Goal: Task Accomplishment & Management: Complete application form

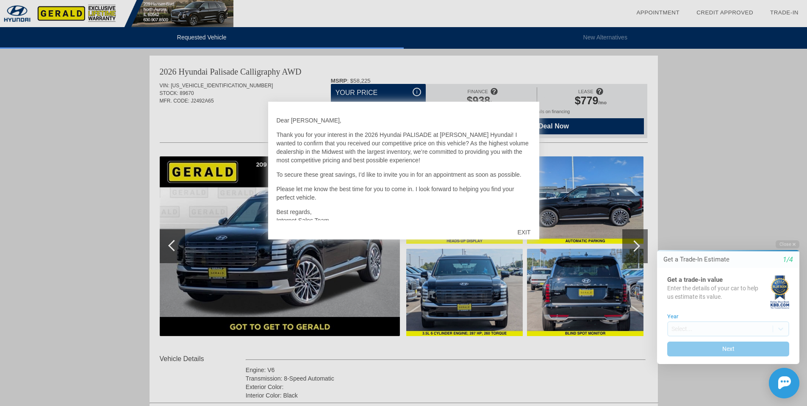
click at [521, 231] on div "EXIT" at bounding box center [524, 231] width 30 height 25
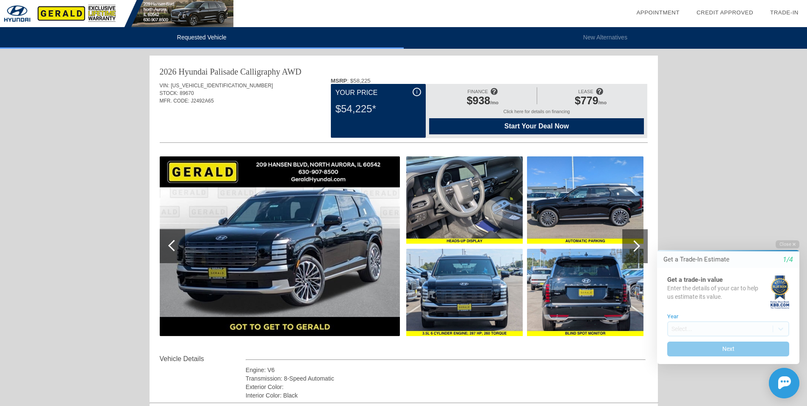
click at [640, 233] on html "Welcome! Get a Trade-In Estimate 1/4 Get a trade-in value Enter the details of …" at bounding box center [723, 233] width 168 height 0
click at [635, 246] on div at bounding box center [634, 245] width 11 height 11
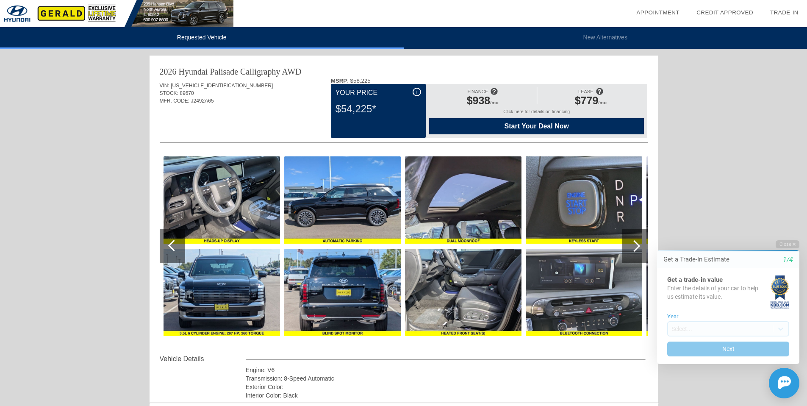
click at [637, 243] on div at bounding box center [634, 245] width 11 height 11
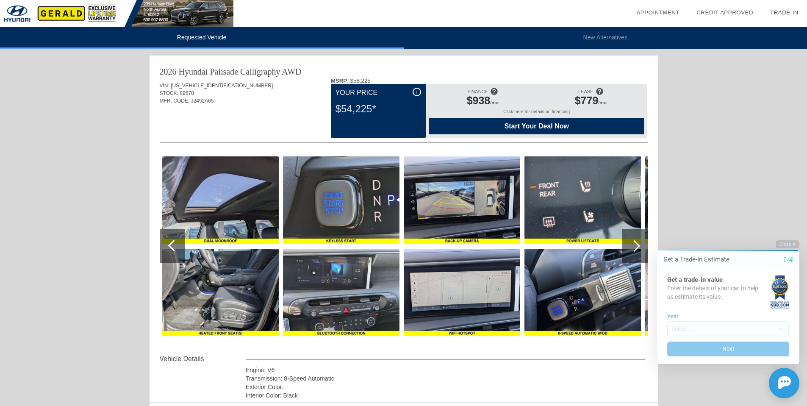
click at [637, 243] on div at bounding box center [634, 245] width 11 height 11
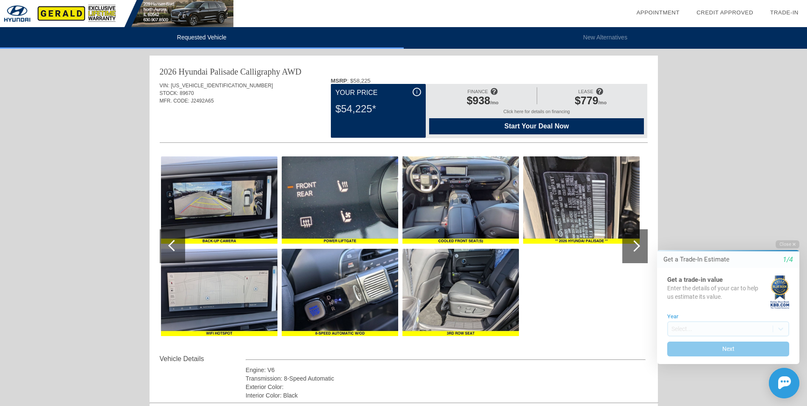
click at [637, 243] on div at bounding box center [634, 245] width 11 height 11
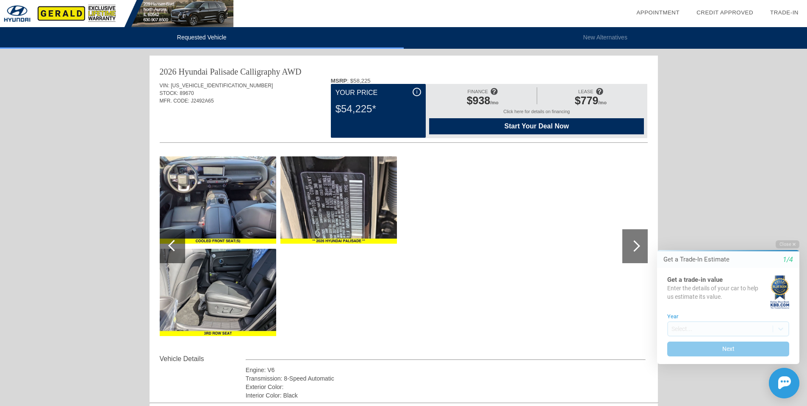
click at [231, 183] on img at bounding box center [218, 199] width 116 height 87
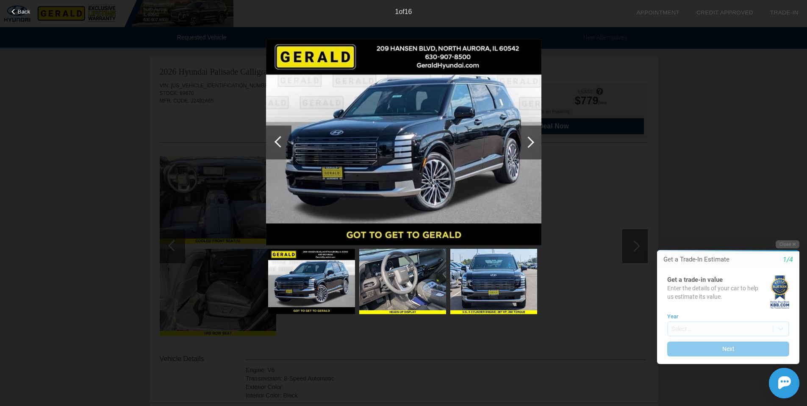
click at [431, 283] on img at bounding box center [402, 281] width 87 height 65
click at [711, 101] on div "Back 1 of 16" at bounding box center [403, 203] width 807 height 406
click at [25, 8] on span "Back" at bounding box center [24, 11] width 13 height 6
